Goal: Book appointment/travel/reservation

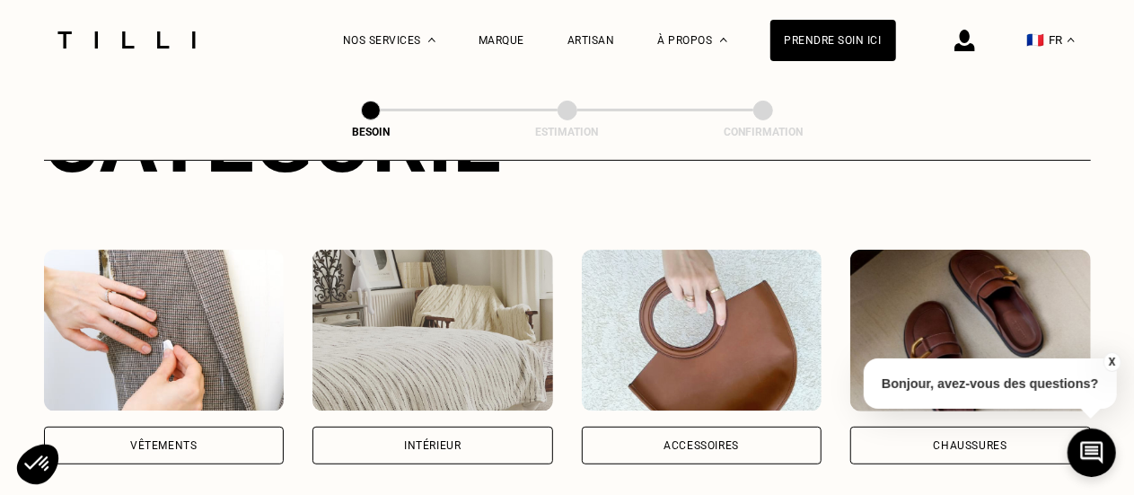
scroll to position [289, 0]
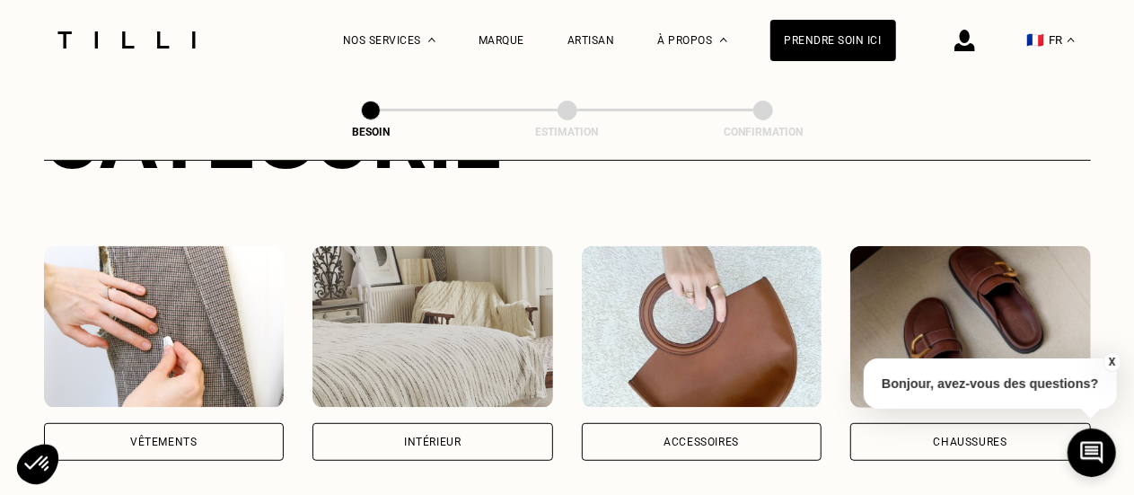
click at [120, 435] on div "Vêtements" at bounding box center [164, 442] width 241 height 38
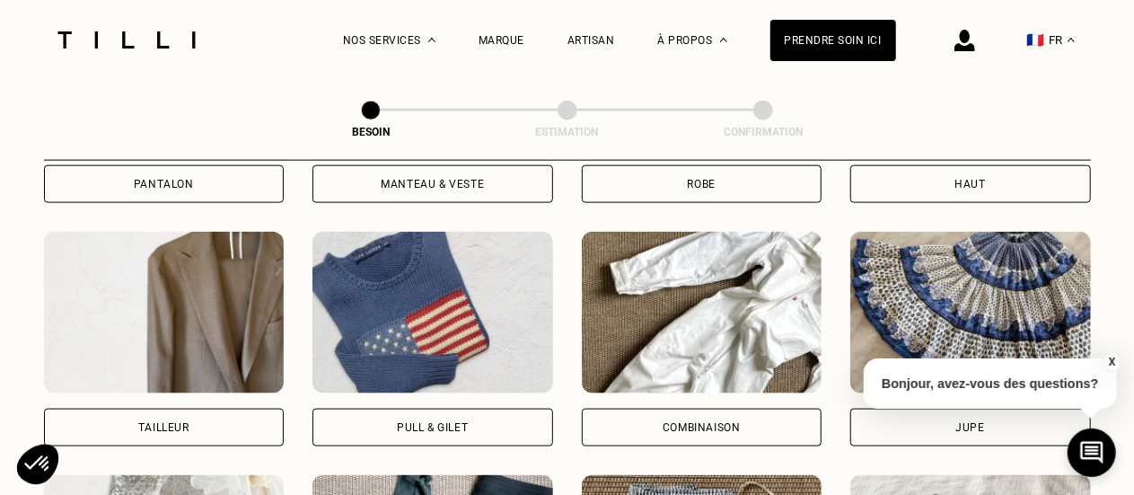
scroll to position [1035, 0]
click at [179, 422] on div "Tailleur" at bounding box center [163, 427] width 51 height 11
select select "FR"
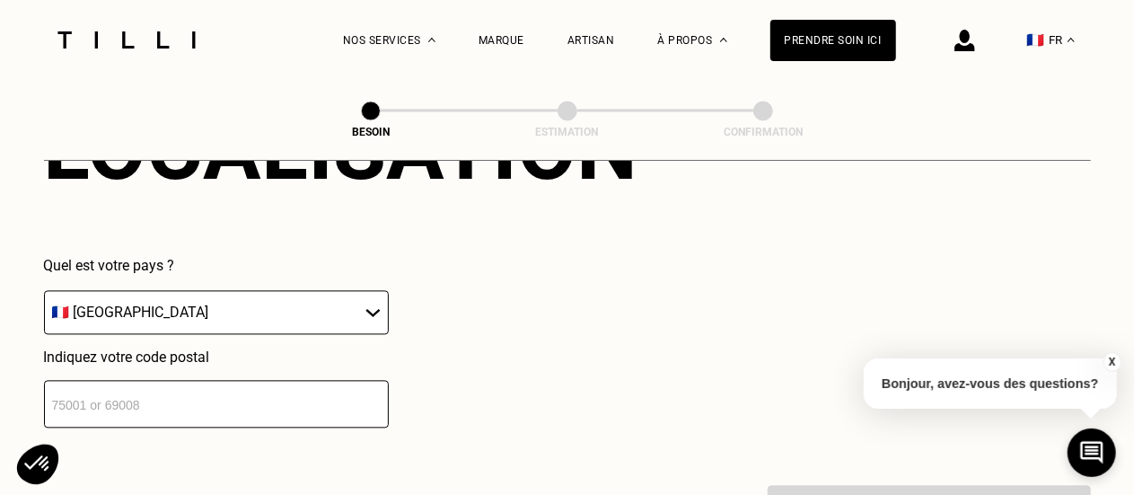
scroll to position [1762, 0]
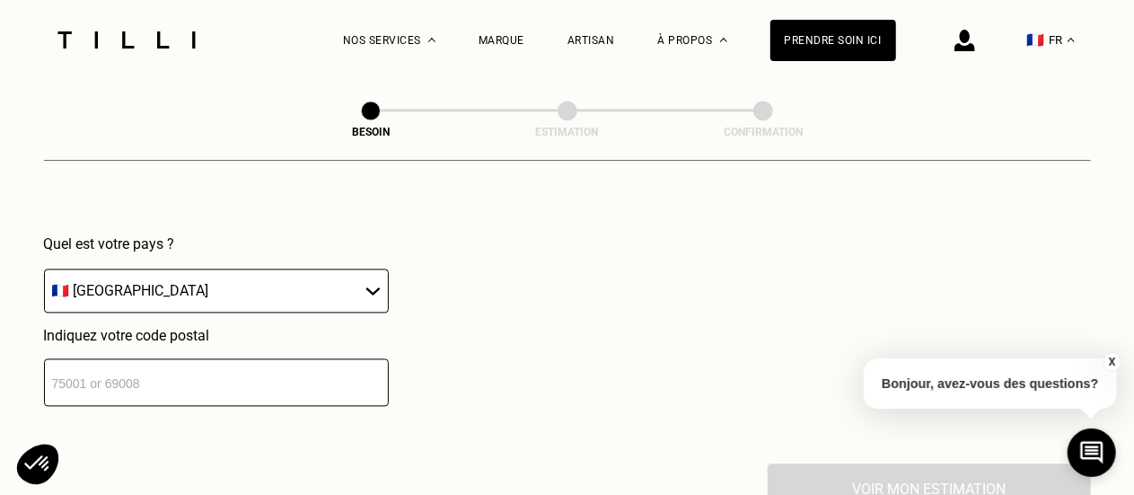
click at [259, 371] on input "number" at bounding box center [216, 382] width 345 height 48
type input "67000"
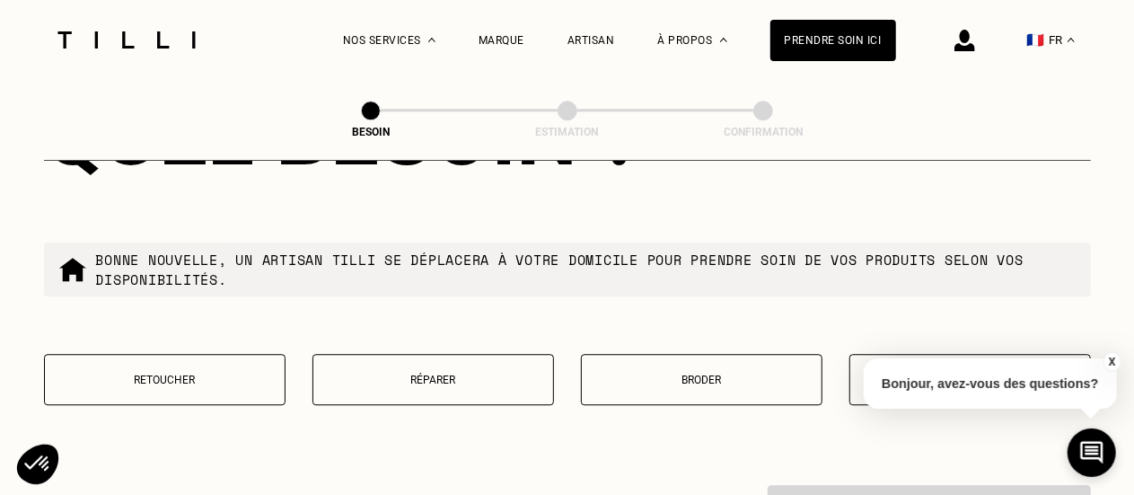
scroll to position [2199, 0]
click at [467, 387] on button "Réparer" at bounding box center [434, 379] width 242 height 51
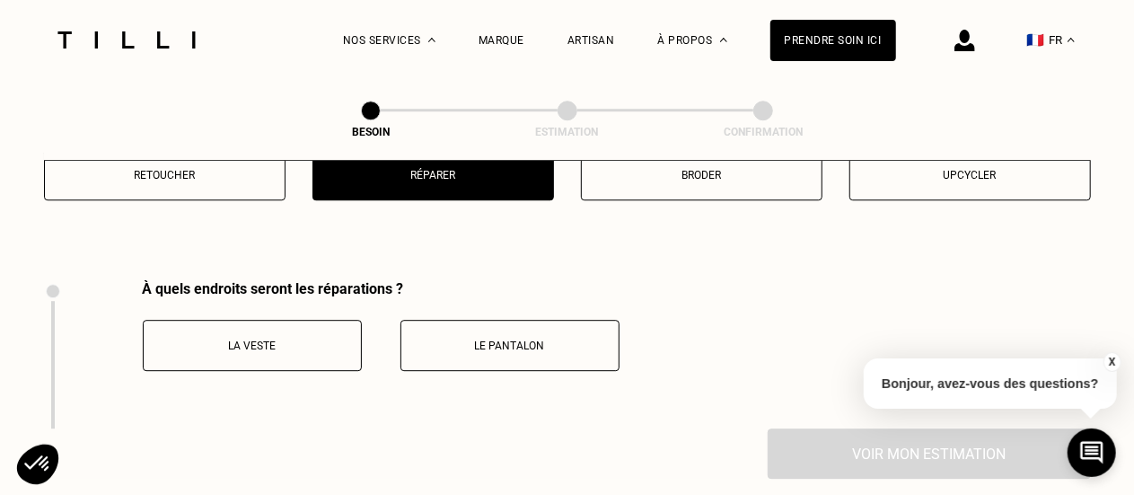
scroll to position [2470, 0]
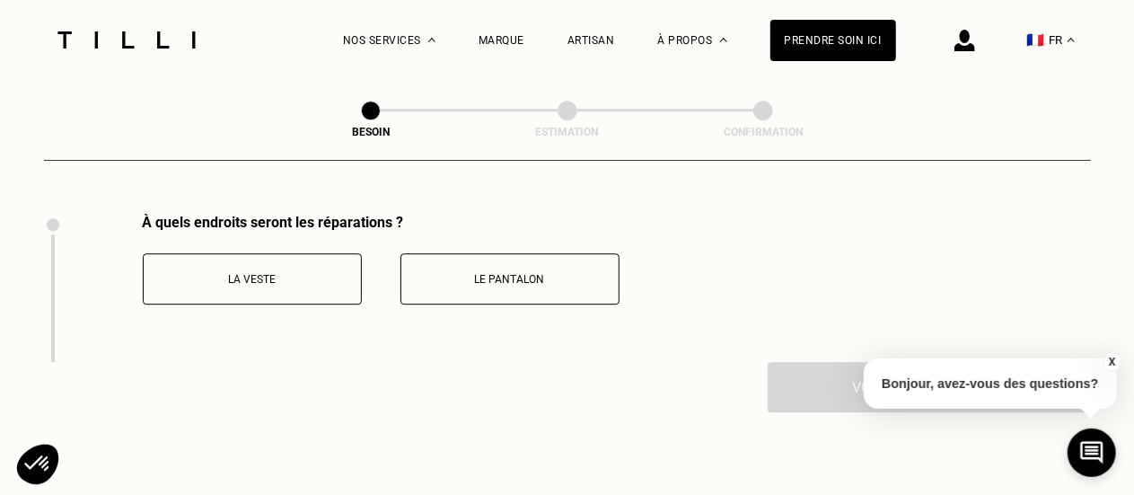
click at [317, 273] on p "La veste" at bounding box center [252, 279] width 199 height 13
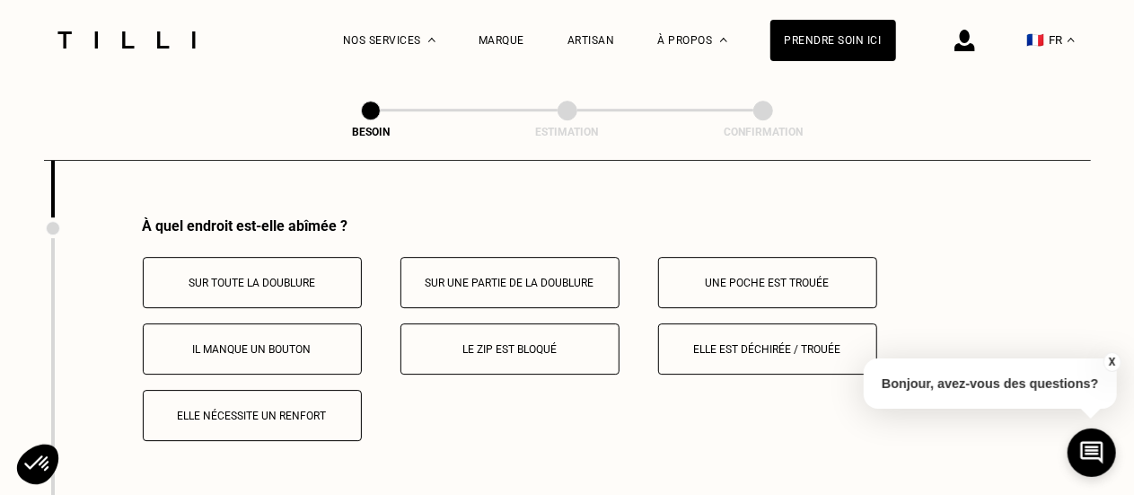
scroll to position [2618, 0]
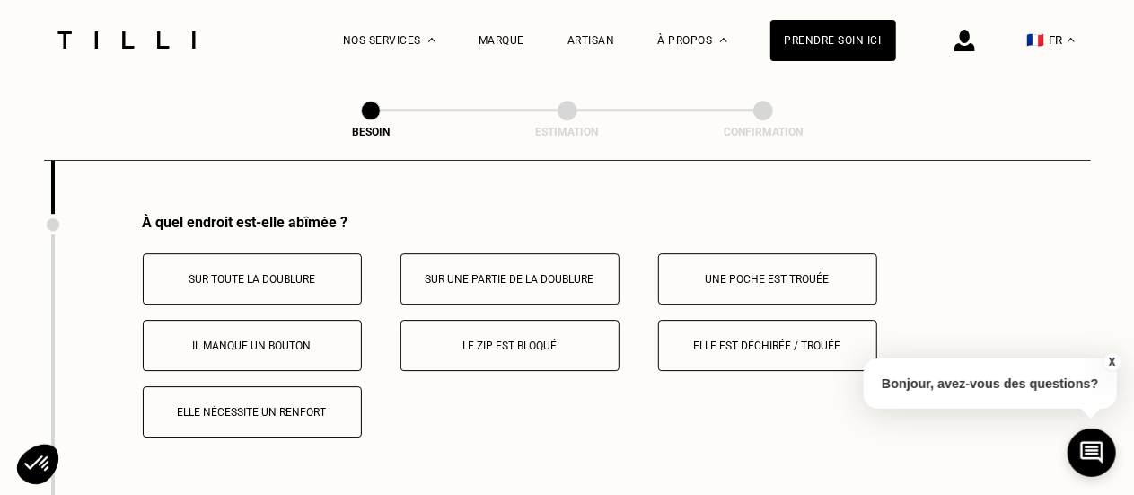
click at [749, 344] on button "Elle est déchirée / trouée" at bounding box center [767, 345] width 219 height 51
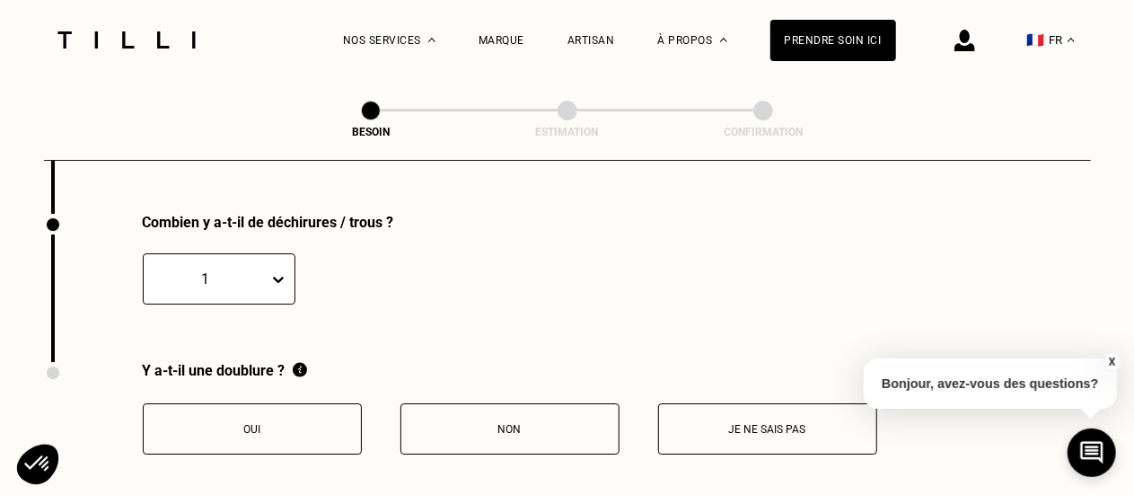
scroll to position [2912, 0]
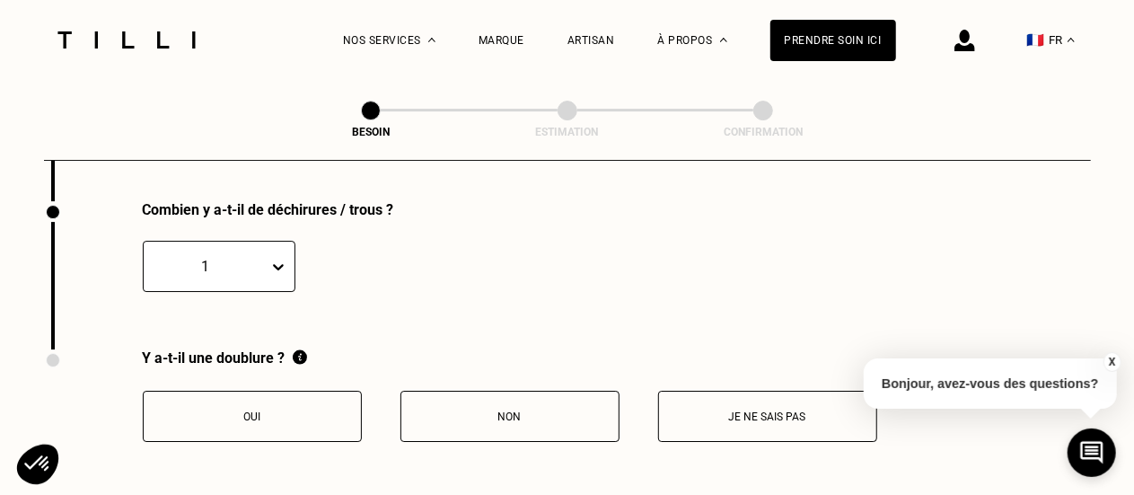
click at [264, 410] on p "Oui" at bounding box center [252, 416] width 199 height 13
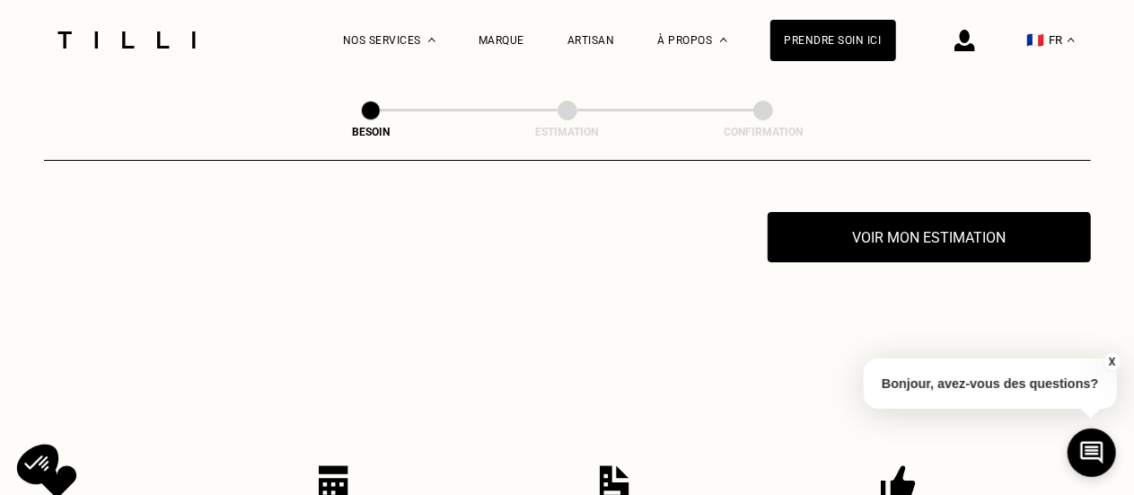
scroll to position [3198, 0]
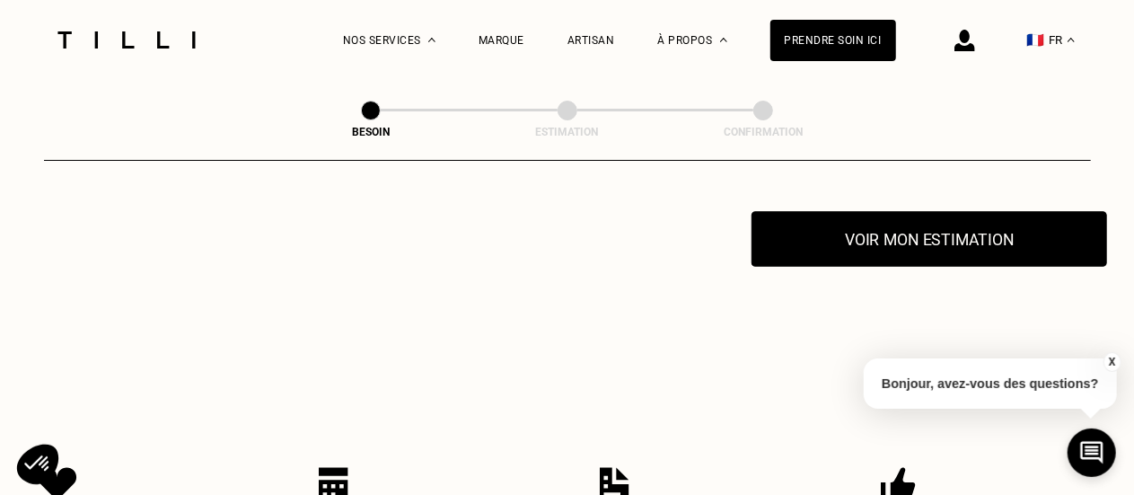
click at [848, 240] on button "Voir mon estimation" at bounding box center [930, 239] width 356 height 56
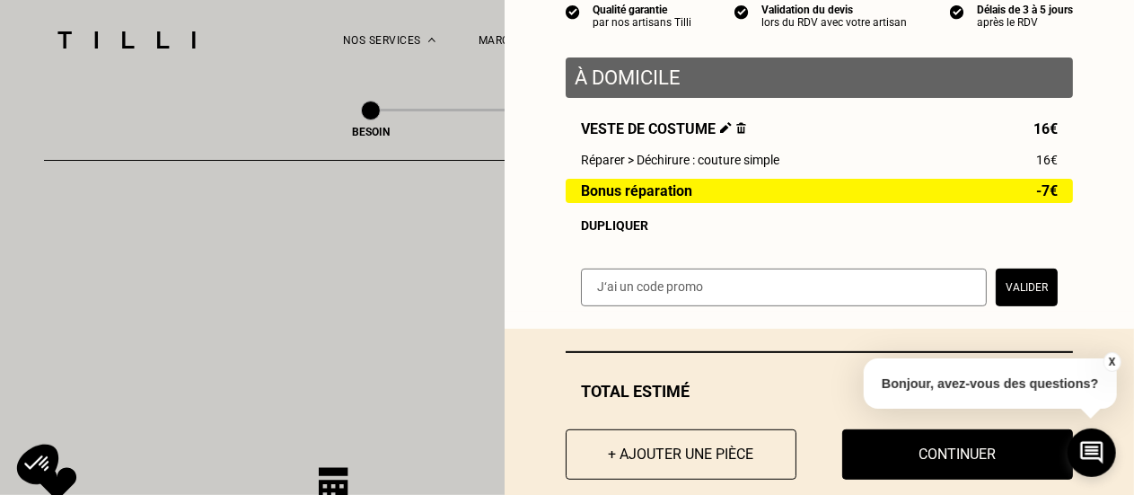
scroll to position [184, 0]
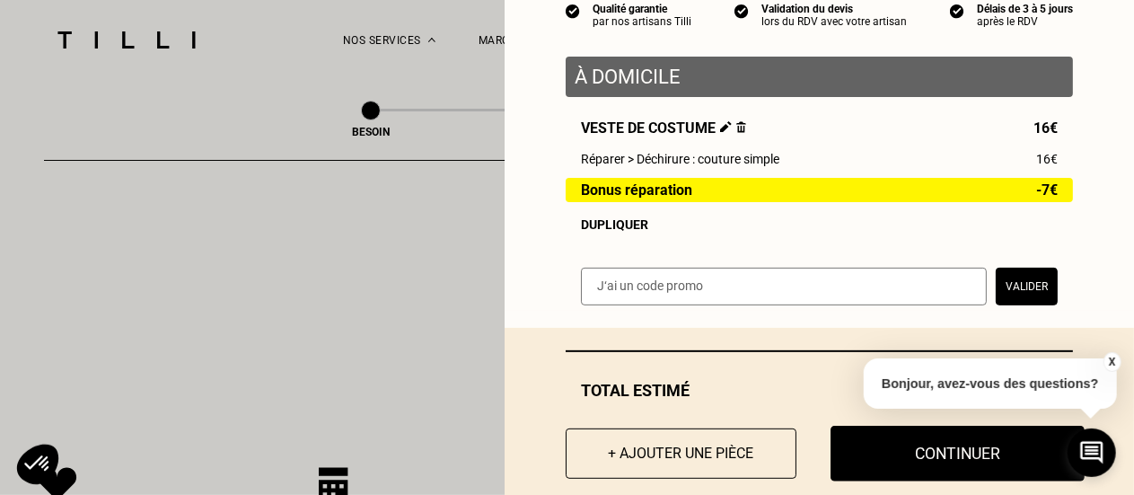
click at [903, 451] on button "Continuer" at bounding box center [958, 454] width 254 height 56
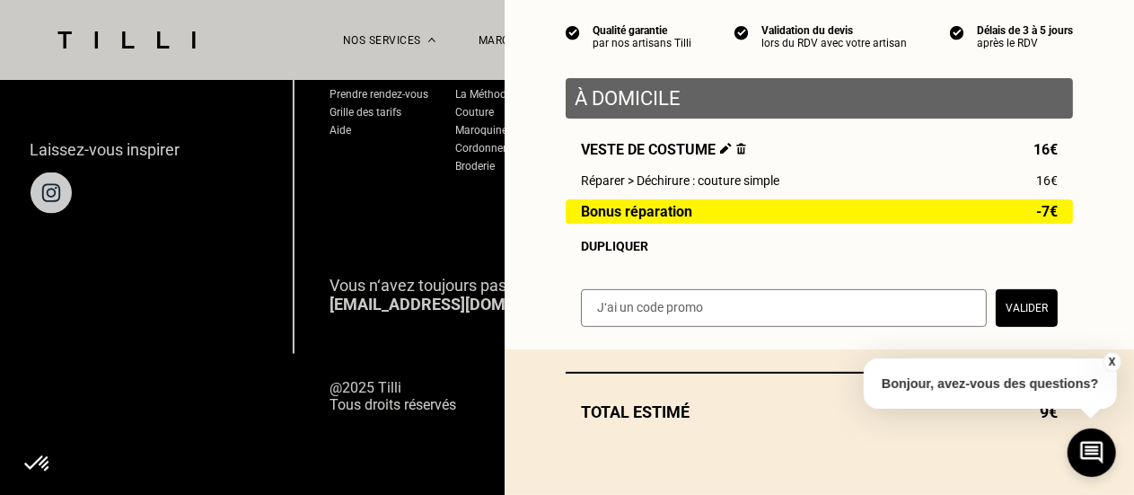
scroll to position [168, 0]
select select "FR"
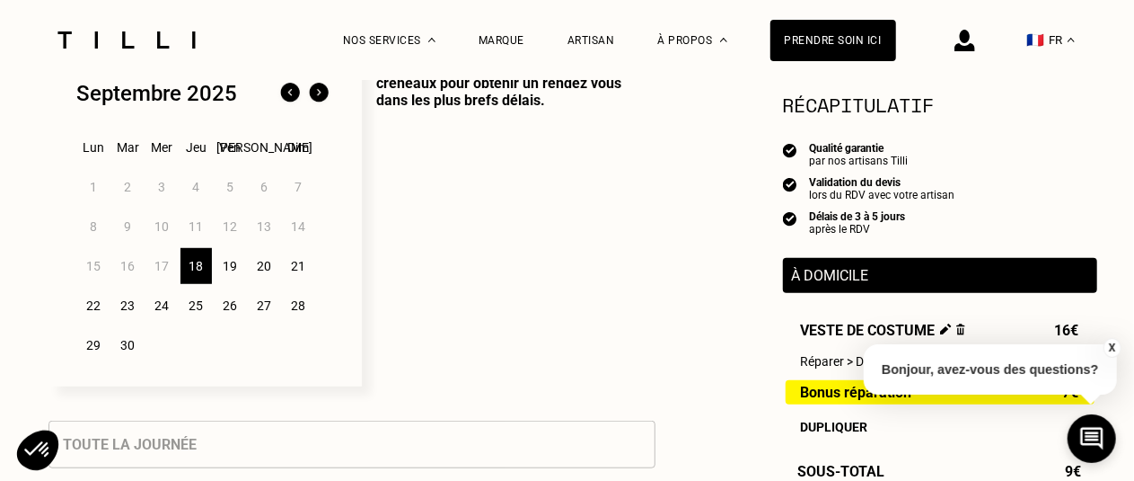
scroll to position [494, 0]
click at [137, 313] on div "23" at bounding box center [127, 306] width 31 height 36
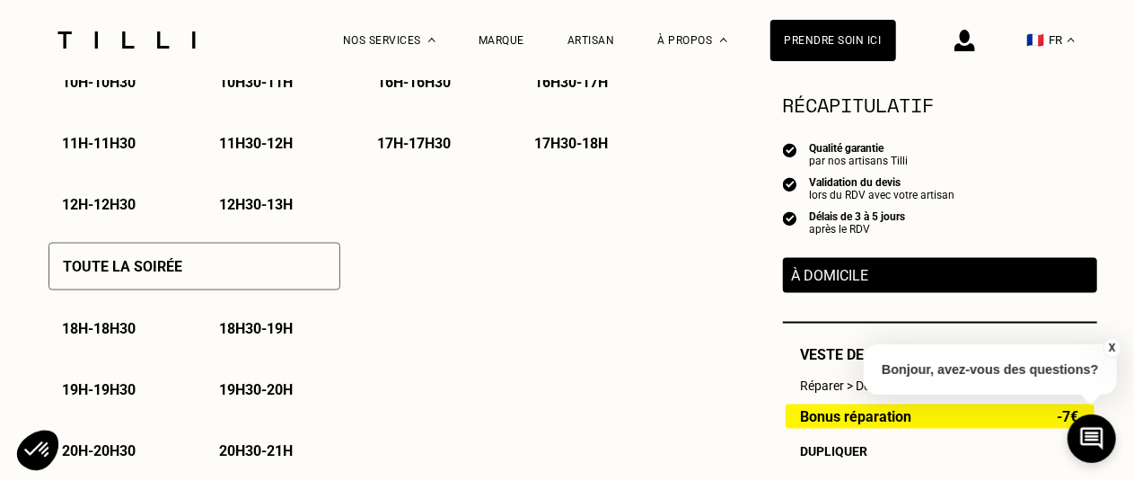
scroll to position [1166, 0]
click at [122, 336] on p "18h - 18h30" at bounding box center [100, 327] width 74 height 17
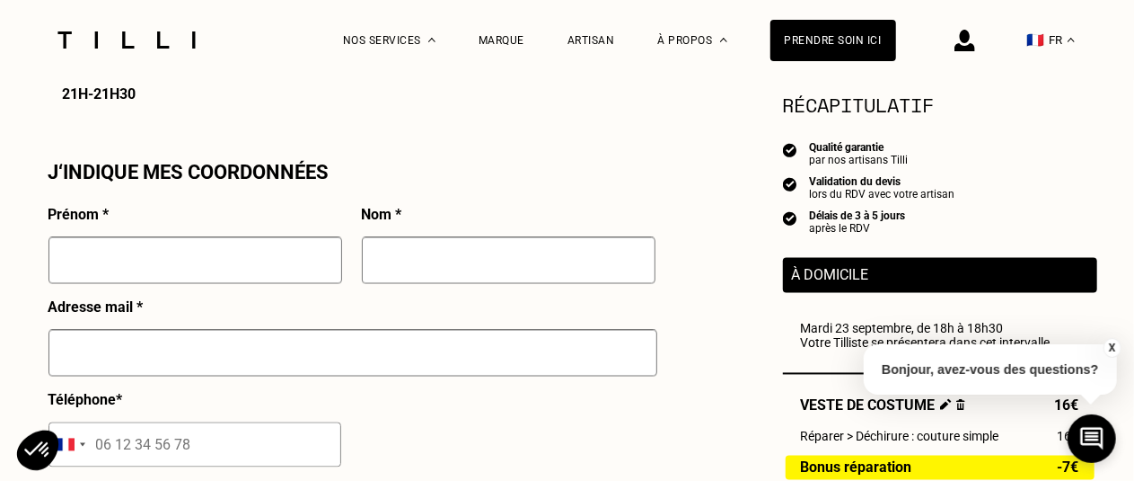
scroll to position [1584, 0]
click at [175, 267] on input "text" at bounding box center [196, 259] width 294 height 47
type input "[PERSON_NAME]"
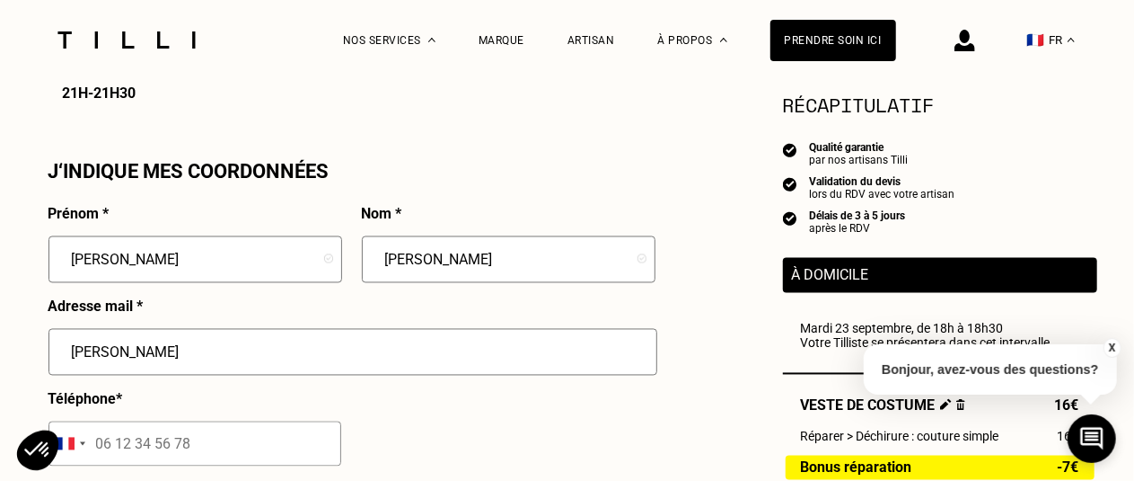
type input "[EMAIL_ADDRESS][DOMAIN_NAME]"
type input "[STREET_ADDRESS]"
type input "[GEOGRAPHIC_DATA]"
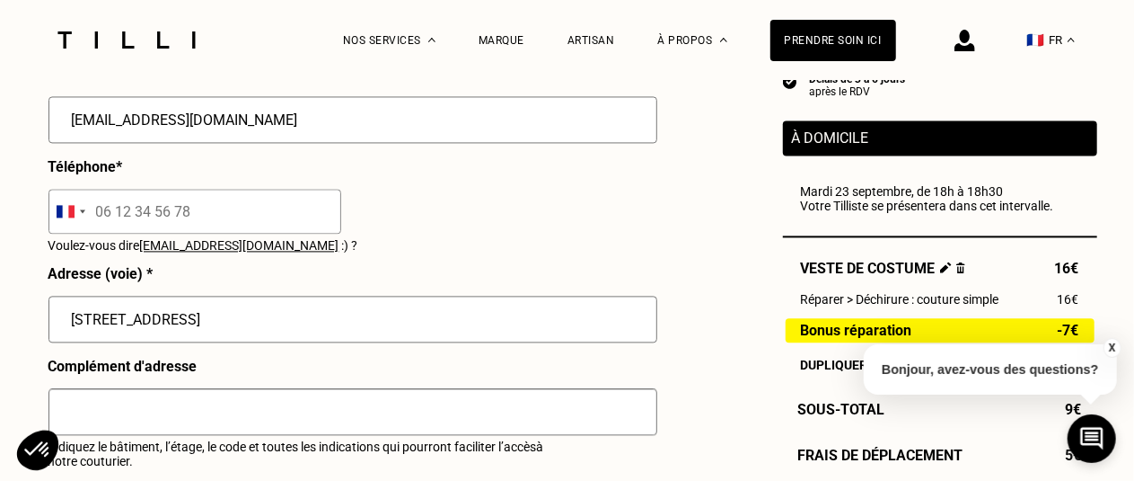
scroll to position [1817, 0]
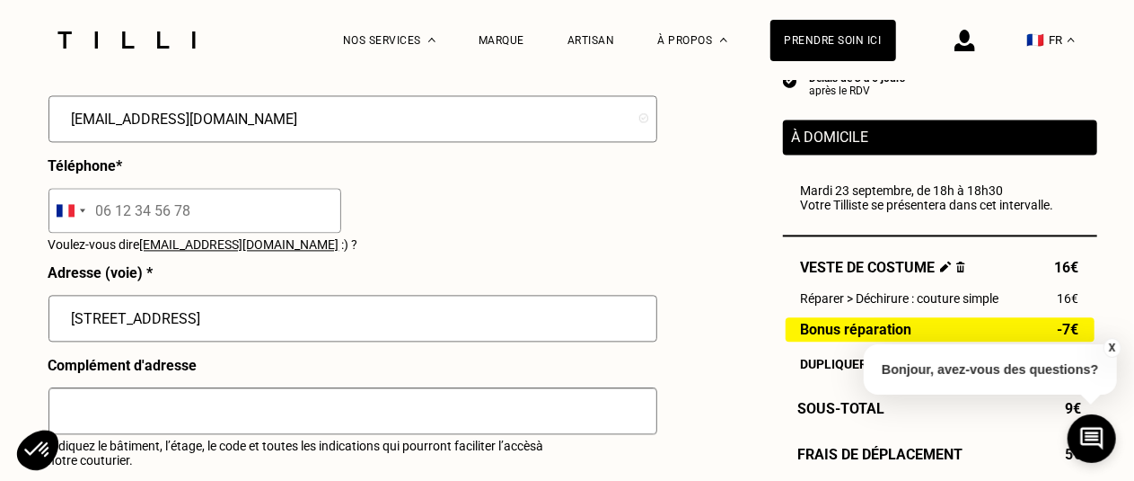
click at [259, 216] on input "tel" at bounding box center [195, 210] width 293 height 45
type input "06 82 66 04 22"
click at [472, 252] on p "Voulez-vous dire [EMAIL_ADDRESS][DOMAIN_NAME] :) ?" at bounding box center [312, 244] width 526 height 14
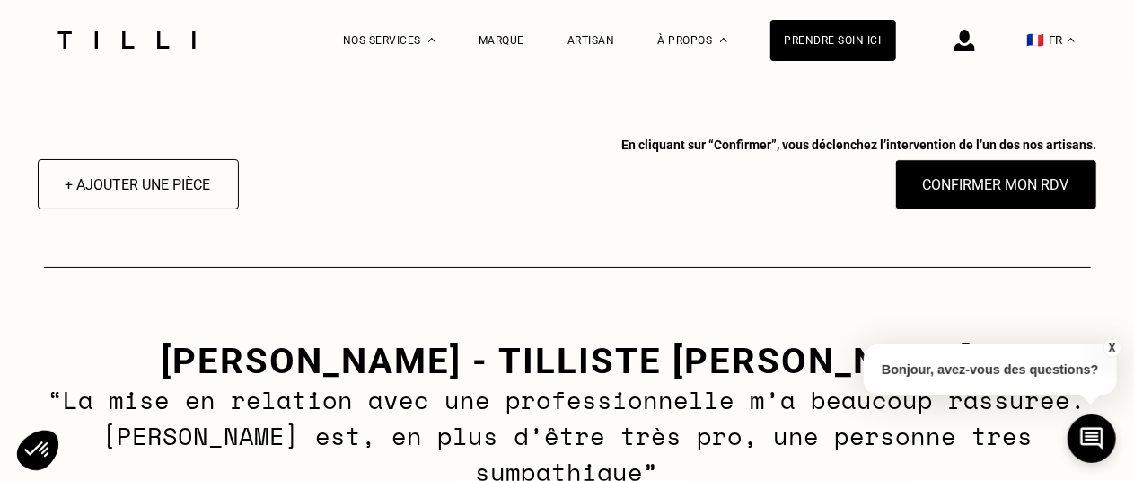
scroll to position [2546, 0]
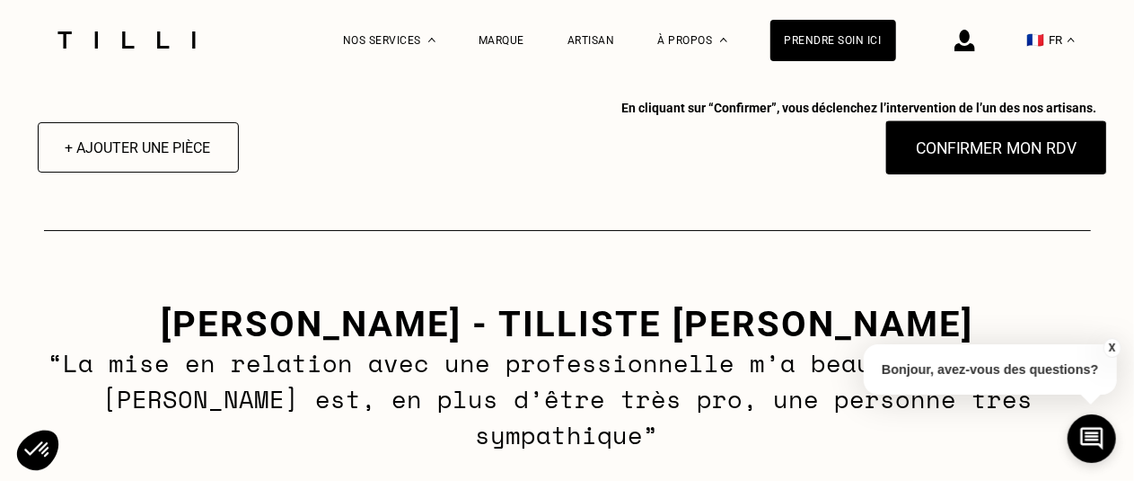
click at [983, 159] on button "Confirmer mon RDV" at bounding box center [996, 147] width 223 height 56
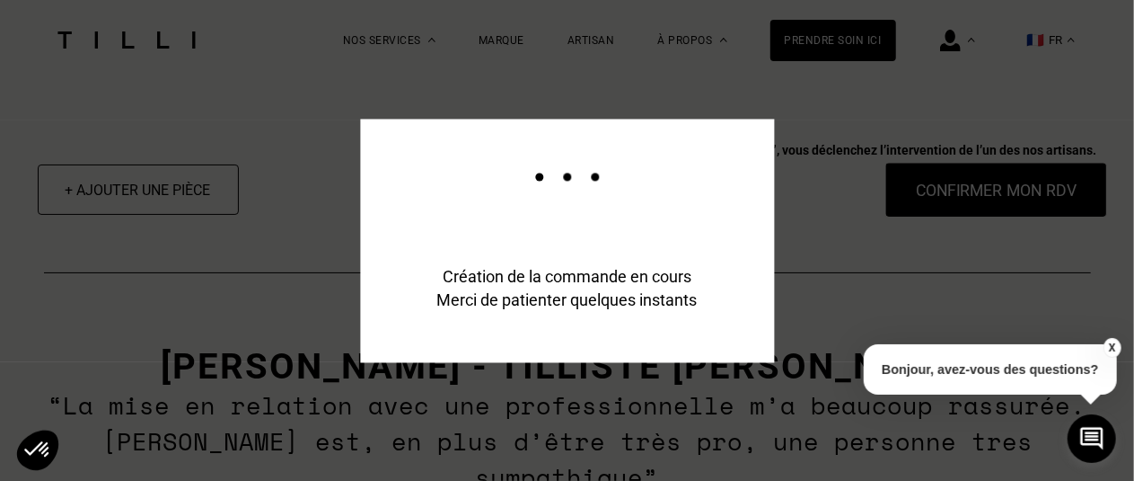
scroll to position [2589, 0]
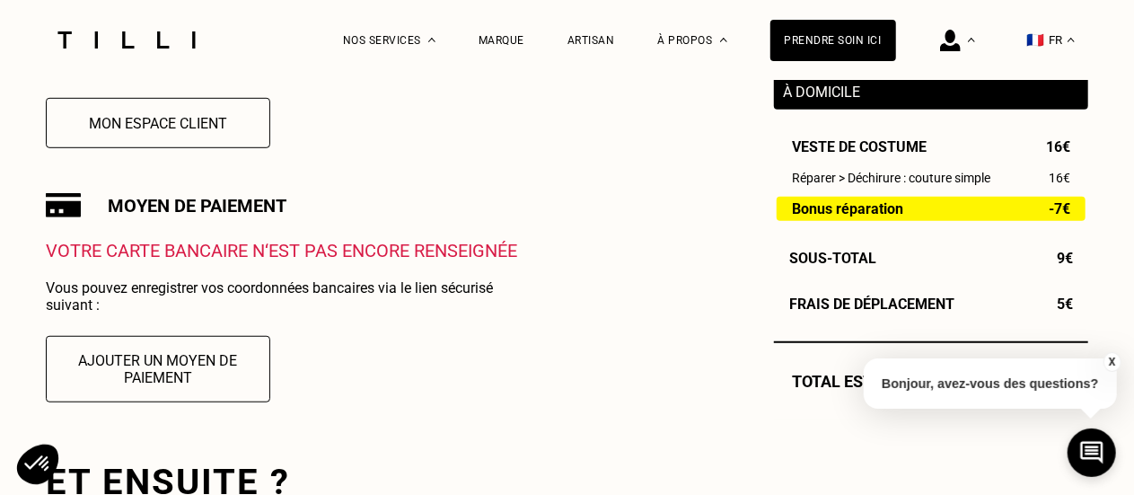
scroll to position [613, 0]
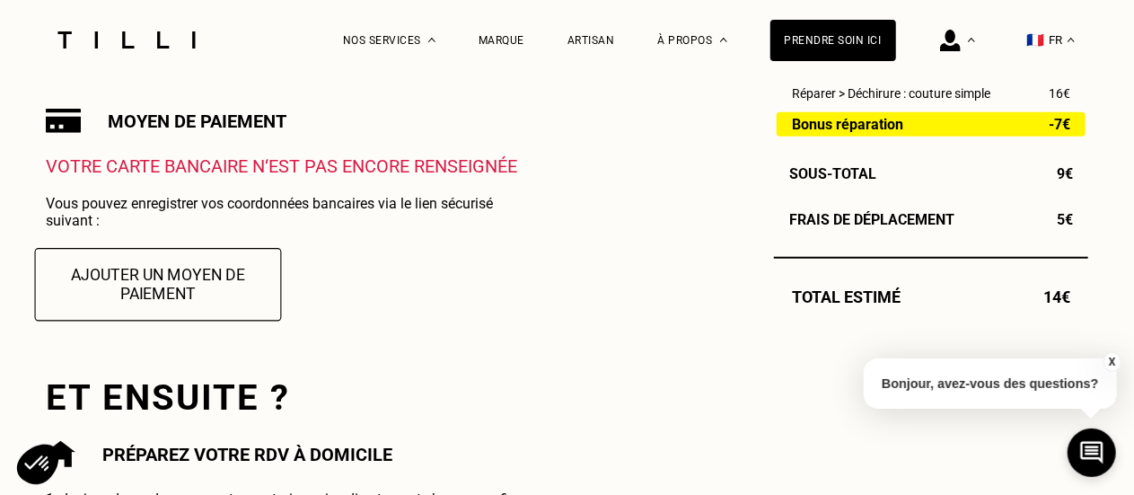
click at [194, 279] on button "Ajouter un moyen de paiement" at bounding box center [158, 284] width 247 height 73
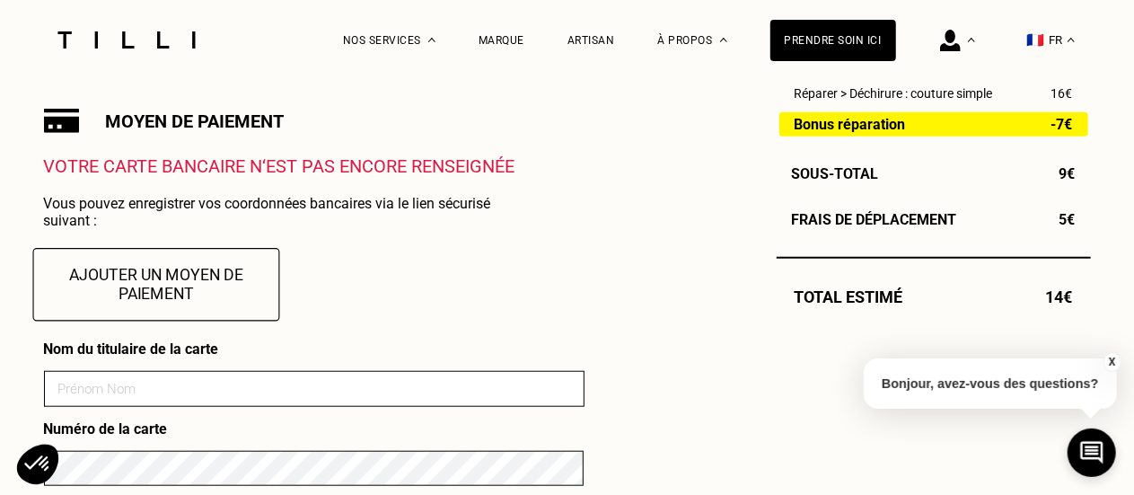
scroll to position [756, 0]
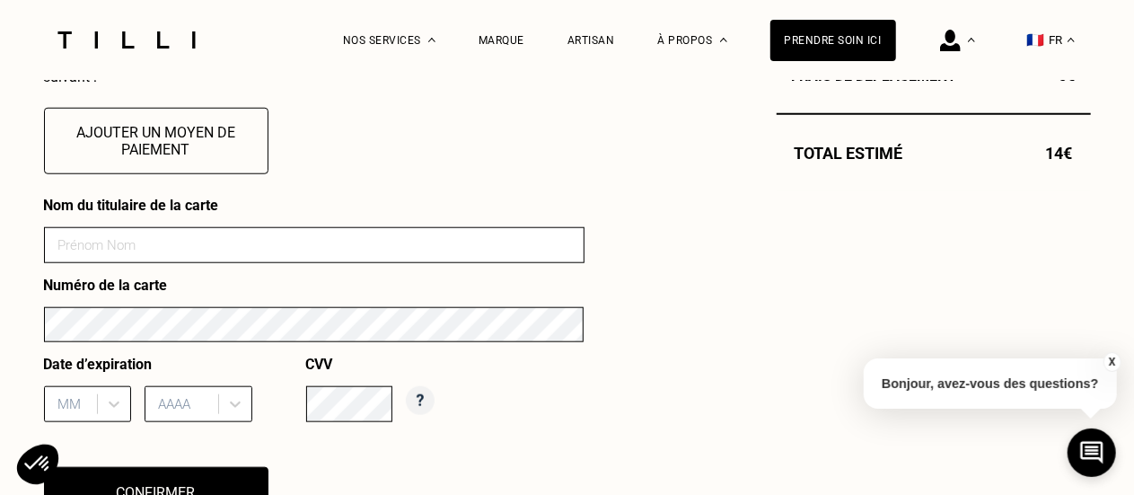
click at [219, 260] on input at bounding box center [314, 245] width 541 height 36
type input "[PERSON_NAME]"
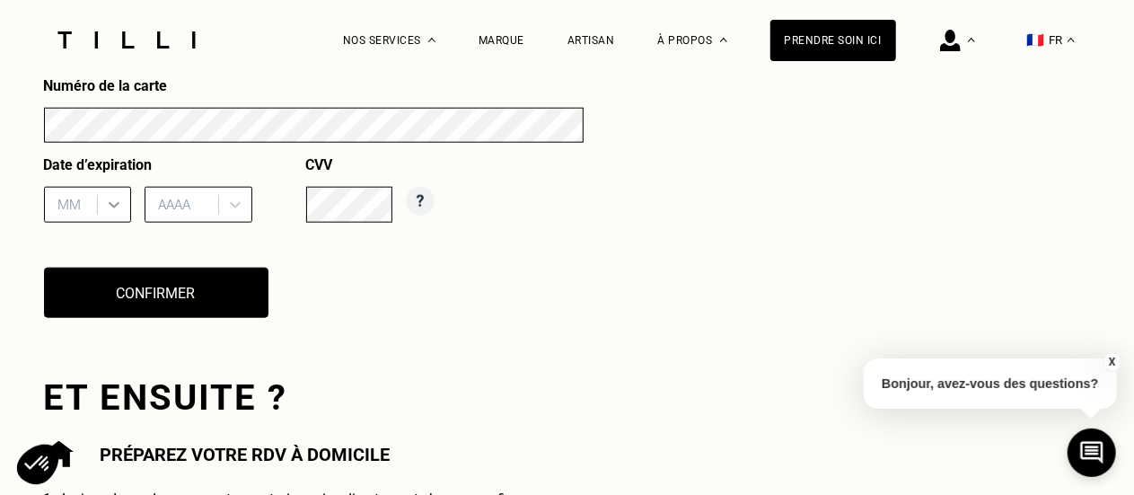
click at [109, 223] on div "MM" at bounding box center [87, 205] width 87 height 36
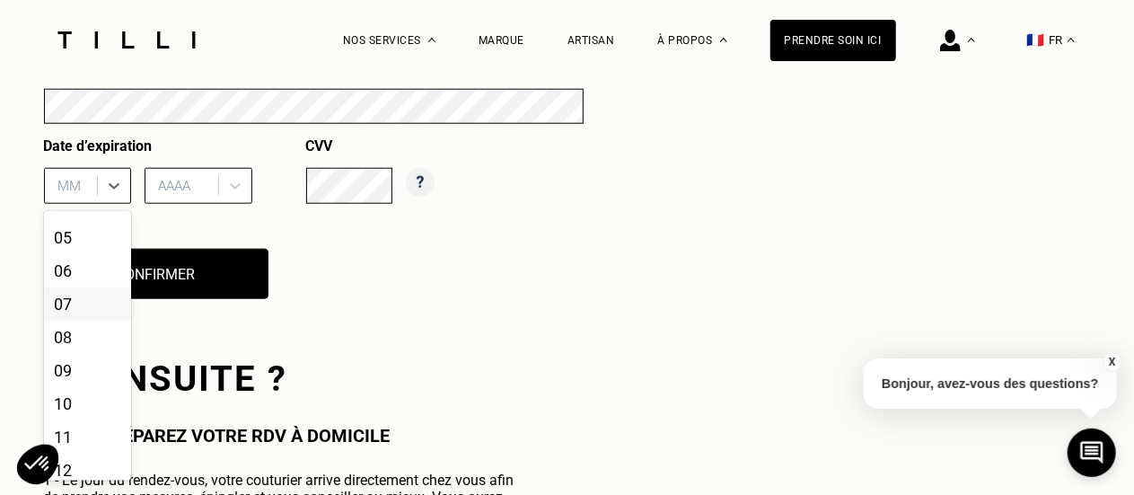
scroll to position [147, 0]
click at [84, 357] on div "09" at bounding box center [87, 360] width 87 height 33
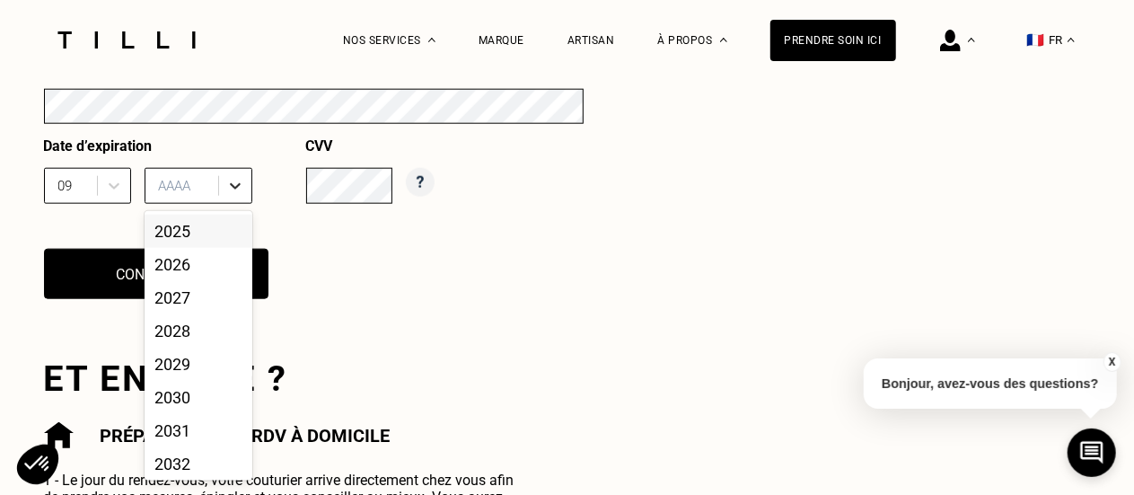
click at [237, 187] on icon at bounding box center [235, 186] width 18 height 18
click at [192, 410] on div "2030" at bounding box center [199, 397] width 108 height 33
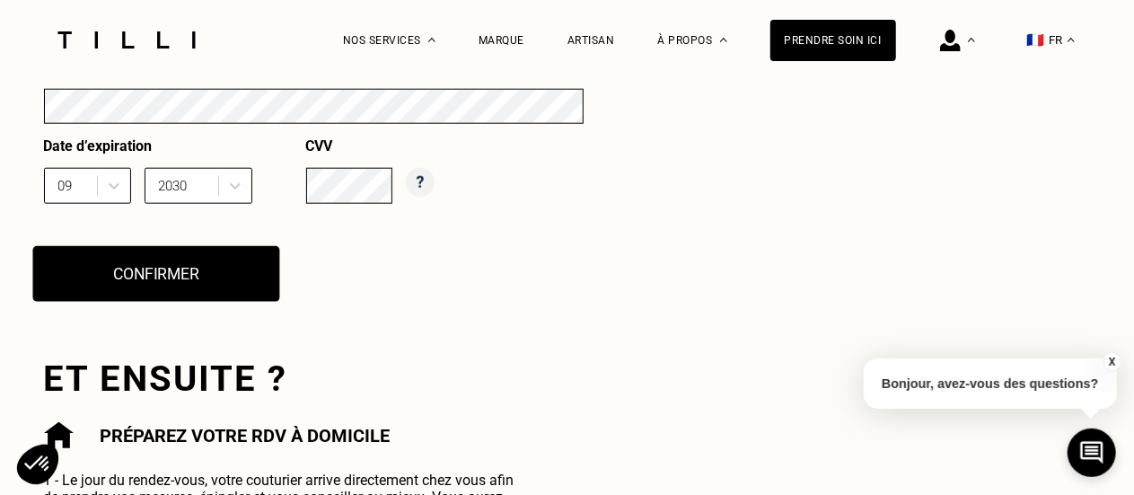
click at [169, 282] on button "Confirmer" at bounding box center [155, 274] width 247 height 56
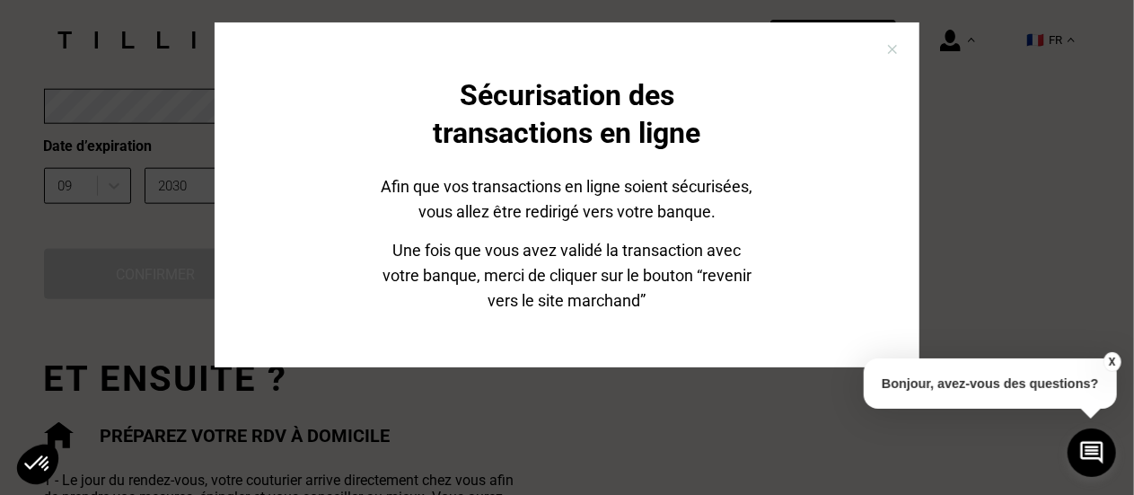
scroll to position [124, 0]
